Goal: Navigation & Orientation: Find specific page/section

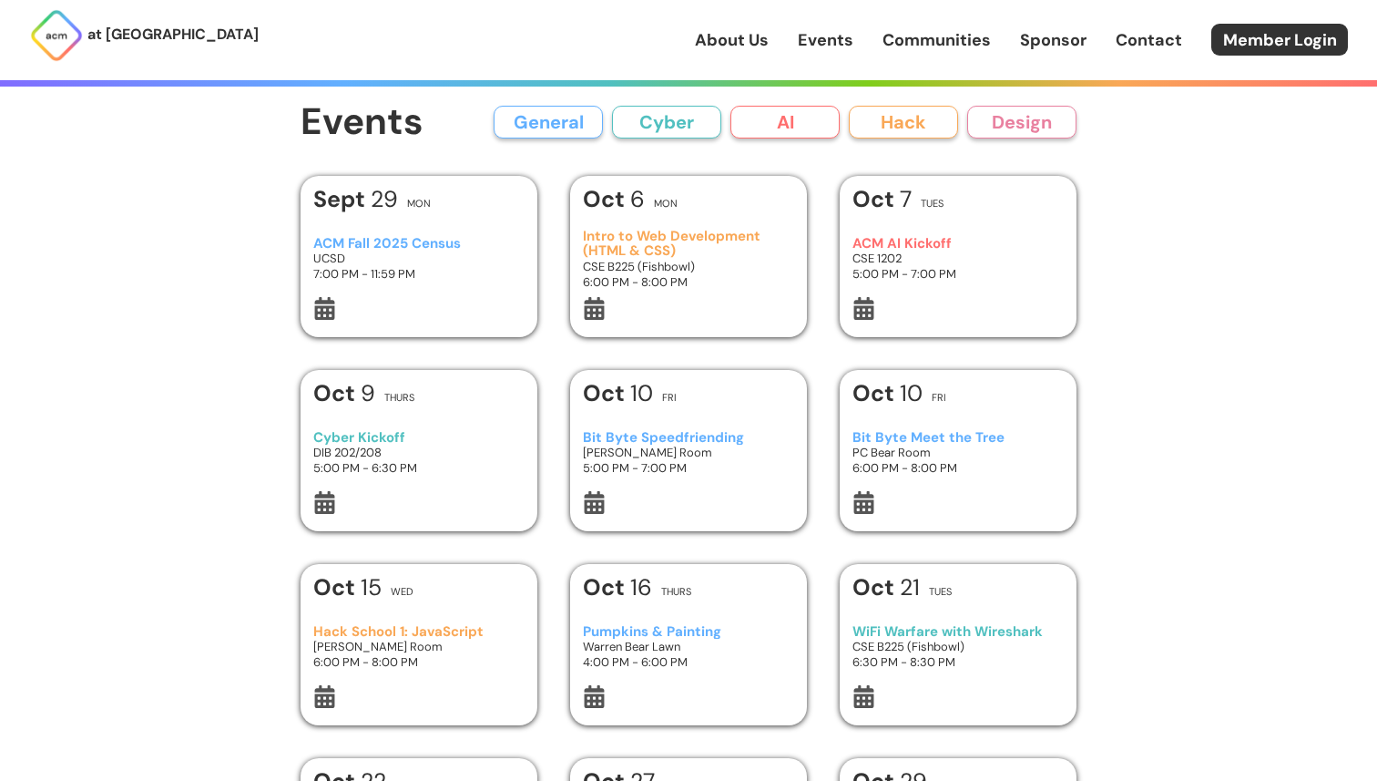
click at [707, 247] on h3 "ACM AI Kickoff" at bounding box center [959, 243] width 212 height 15
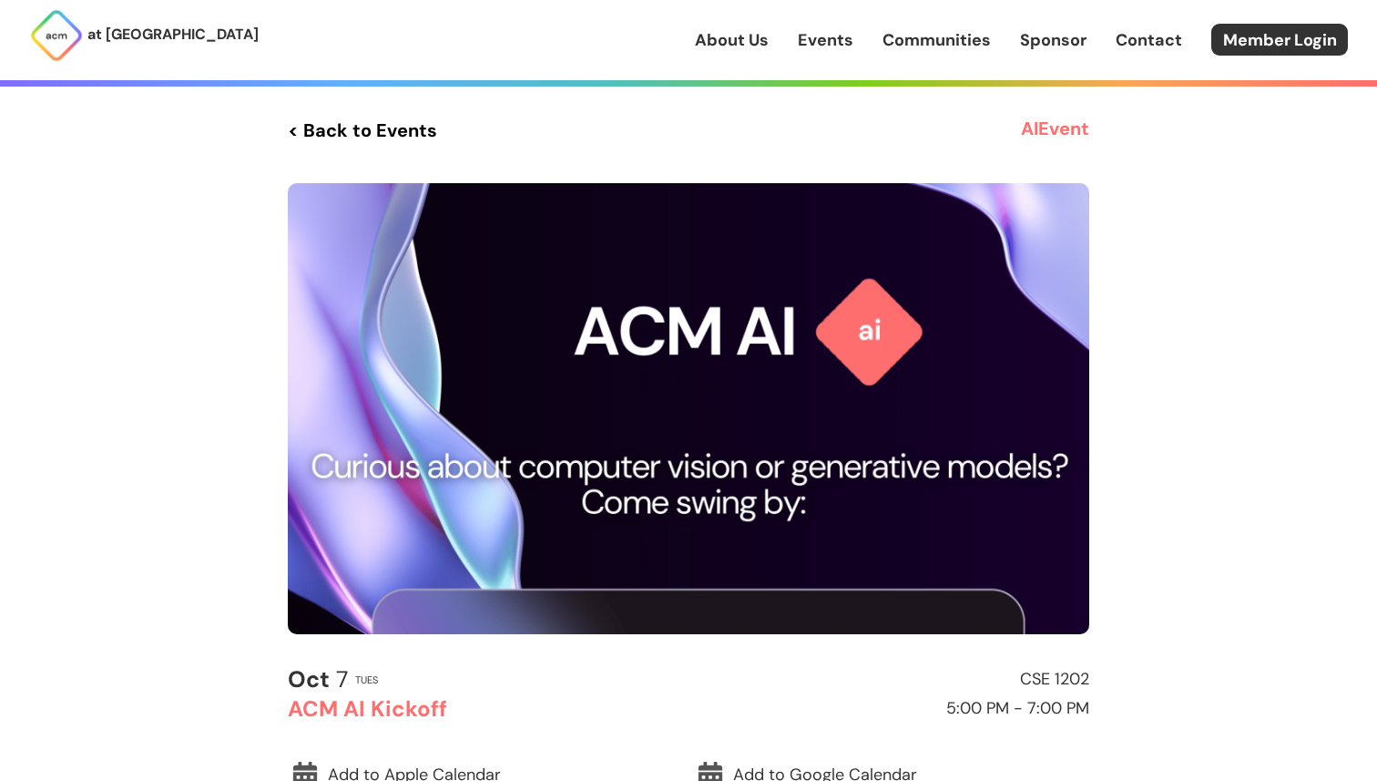
click at [707, 43] on link "Communities" at bounding box center [937, 40] width 108 height 24
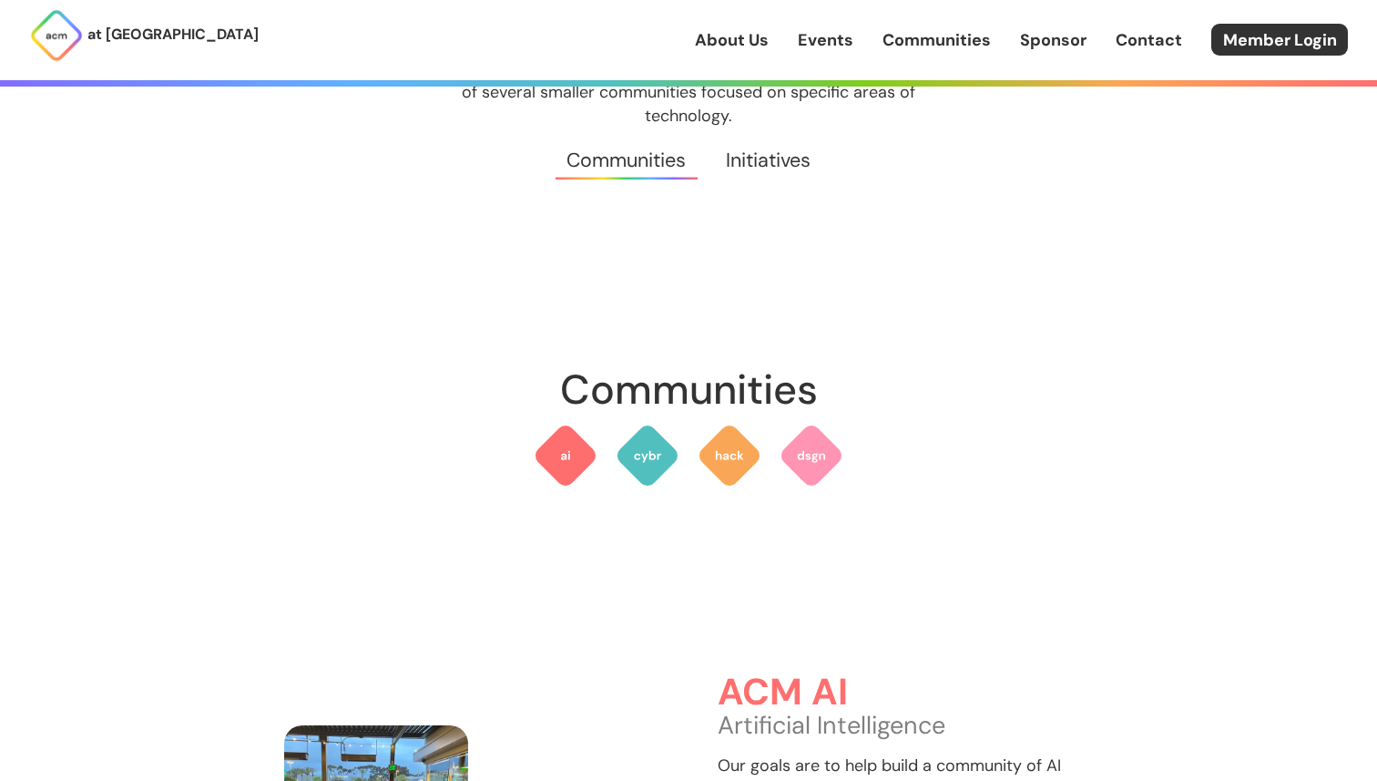
scroll to position [195, 0]
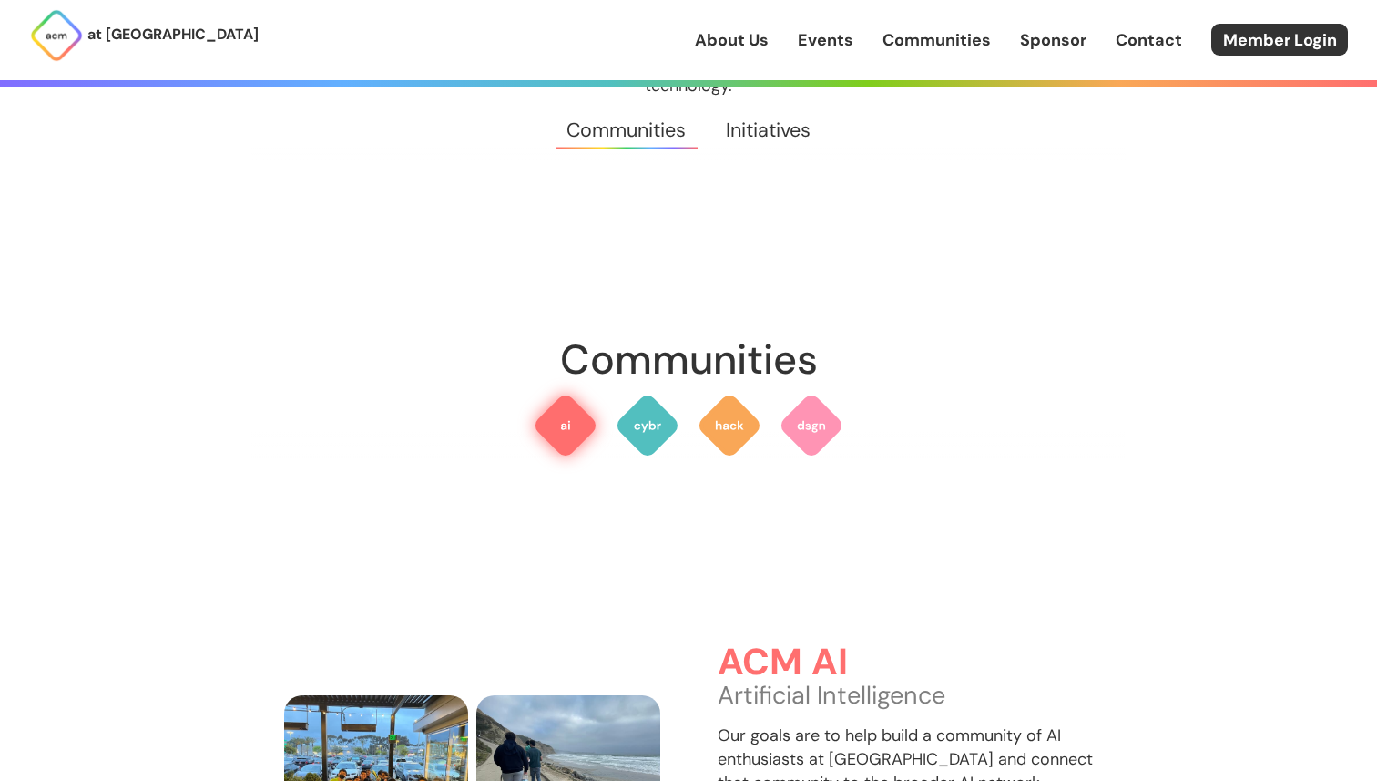
click at [575, 403] on img at bounding box center [566, 426] width 66 height 66
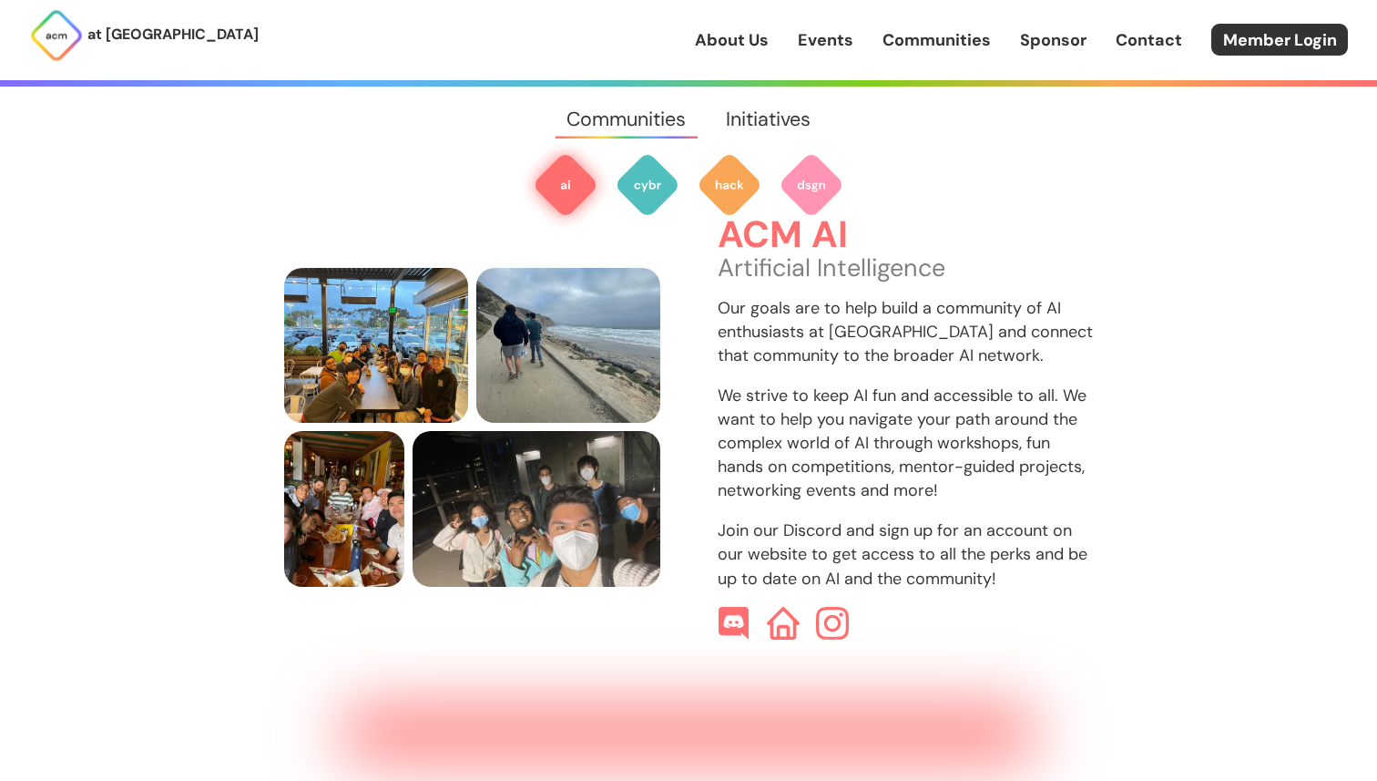
scroll to position [543, 0]
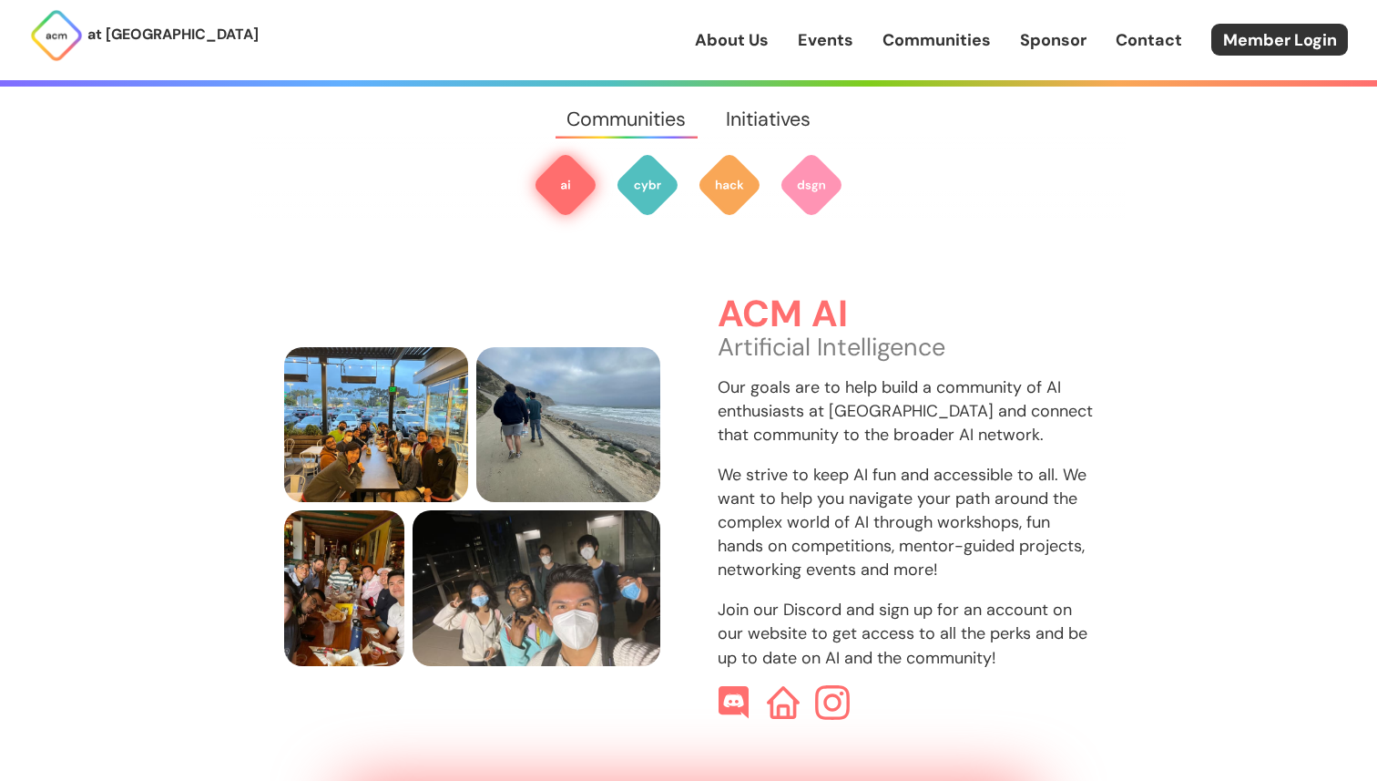
click at [707, 685] on img at bounding box center [832, 702] width 35 height 35
